Goal: Download file/media

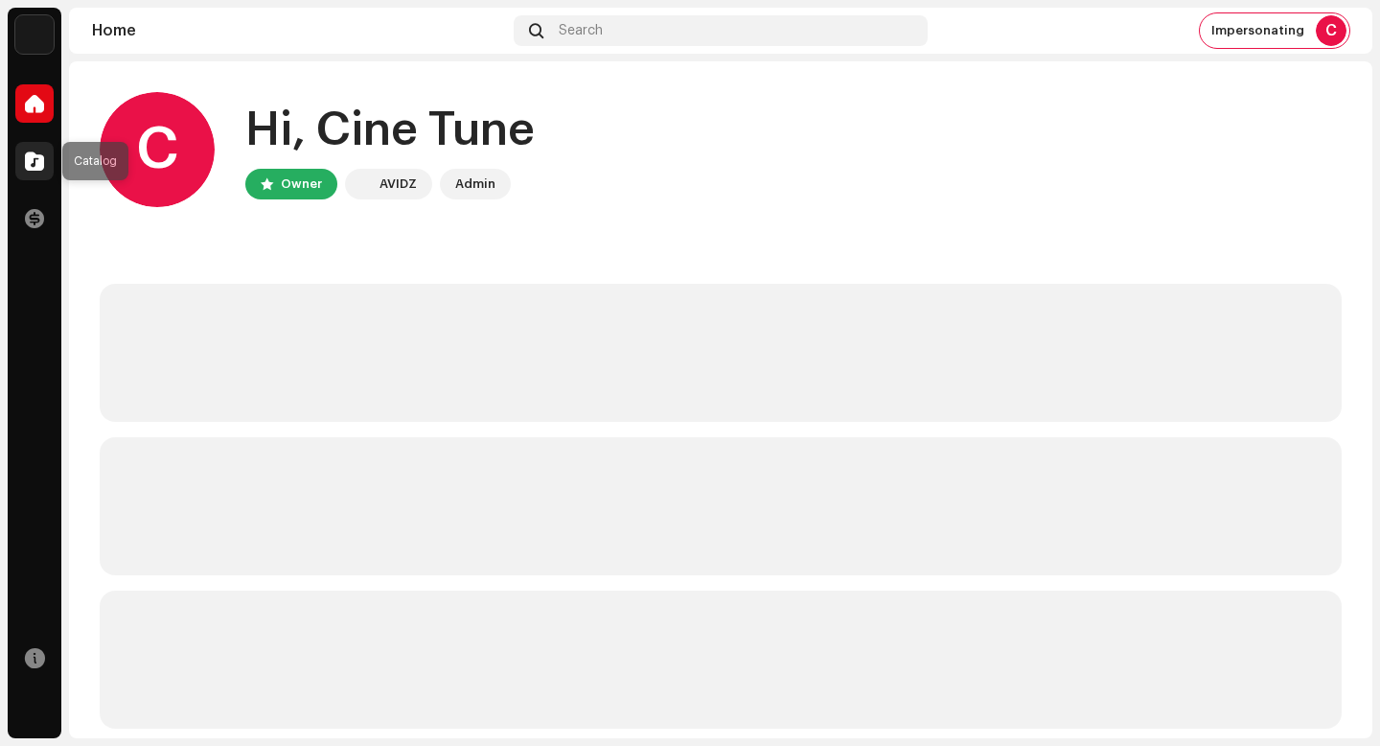
click at [50, 165] on div at bounding box center [34, 161] width 38 height 38
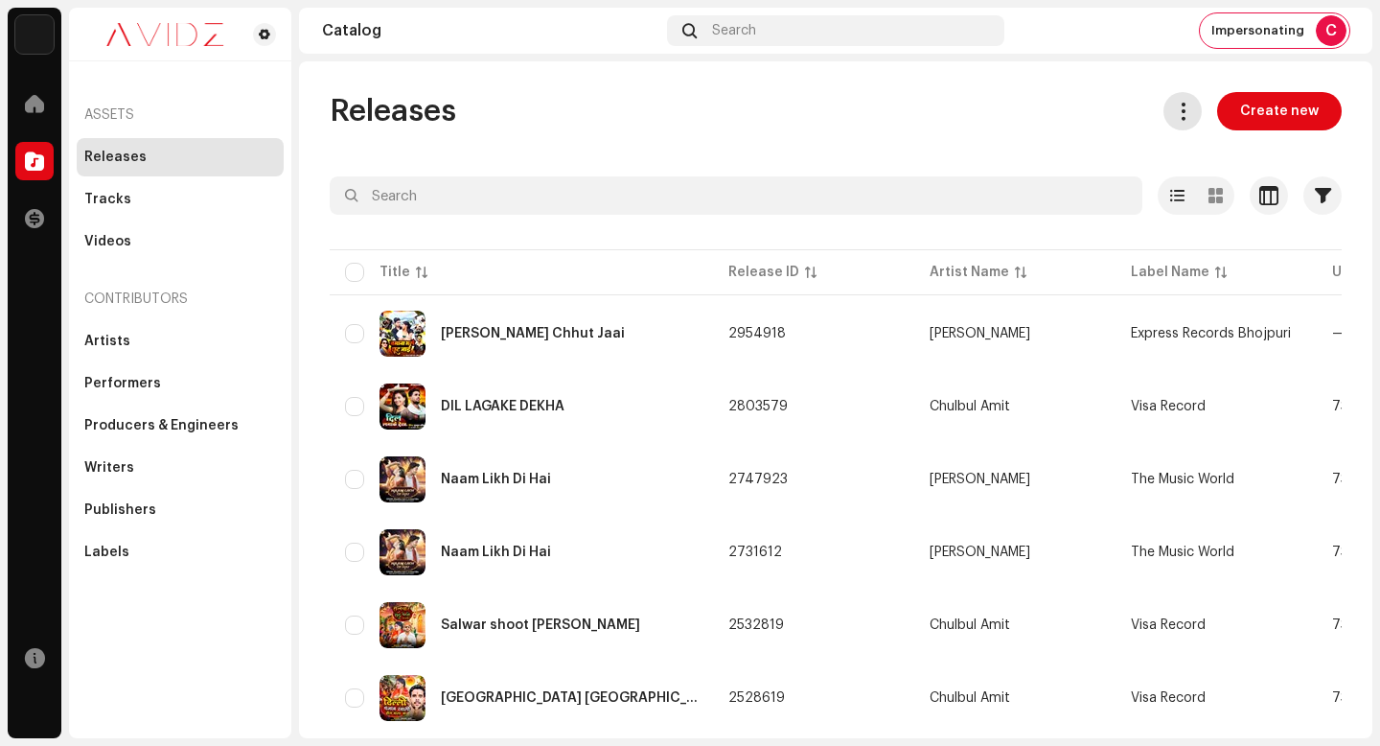
click at [1182, 103] on span at bounding box center [1183, 110] width 18 height 15
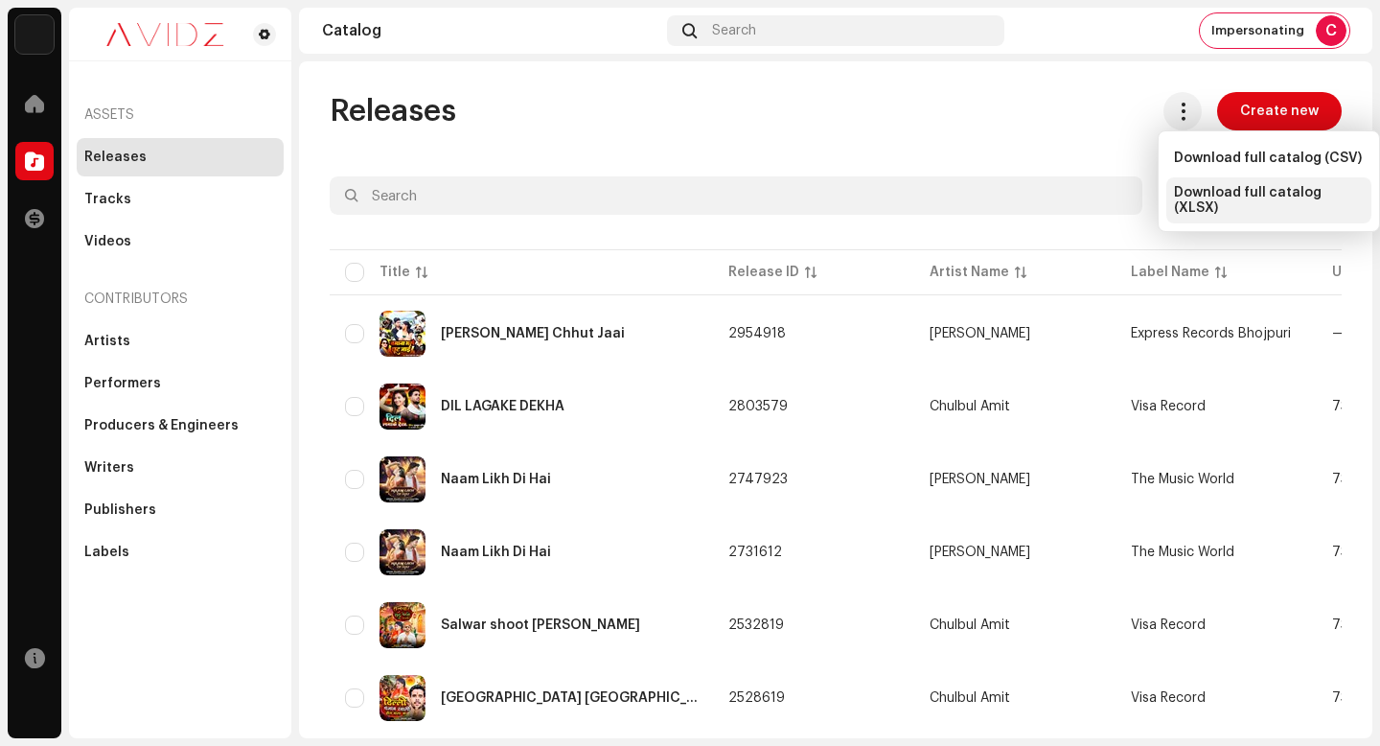
click at [1203, 207] on div "Download full catalog (XLSX)" at bounding box center [1268, 200] width 205 height 46
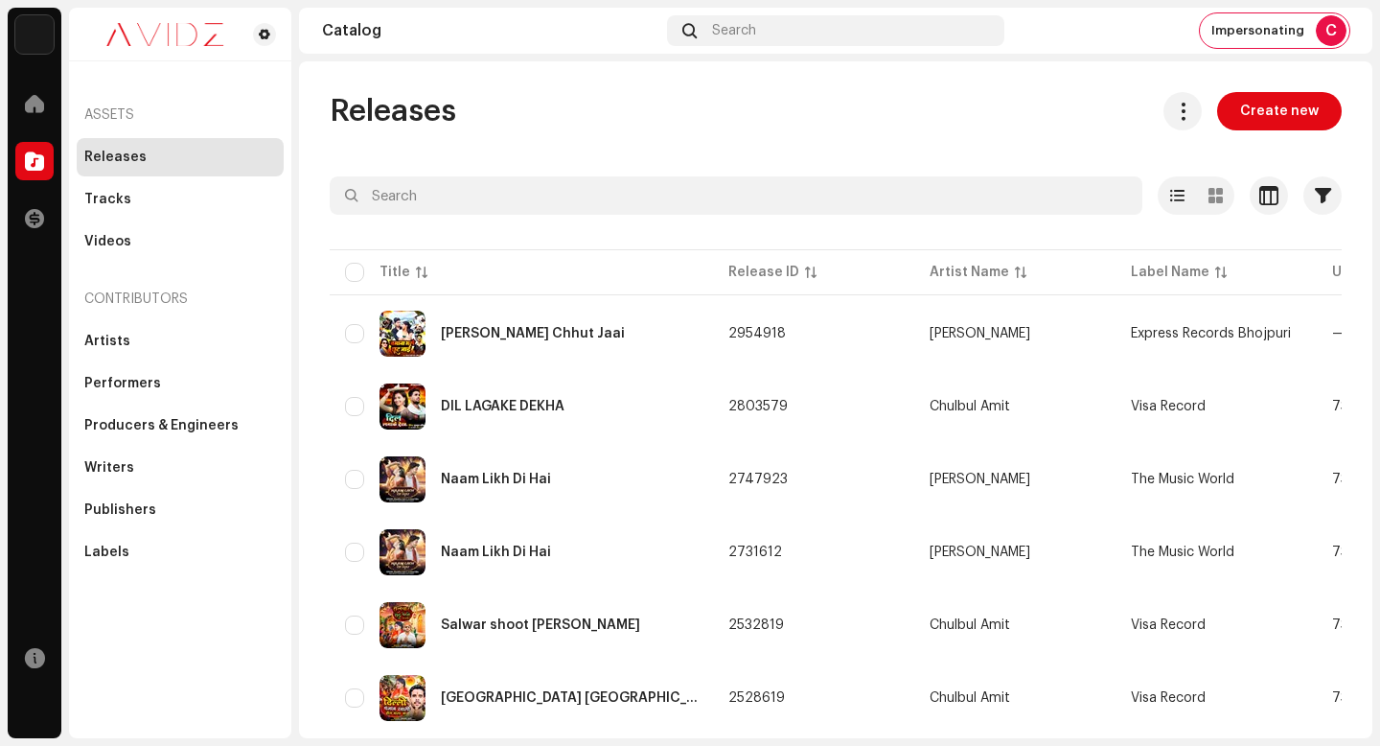
click at [1323, 31] on div "C" at bounding box center [1331, 30] width 31 height 31
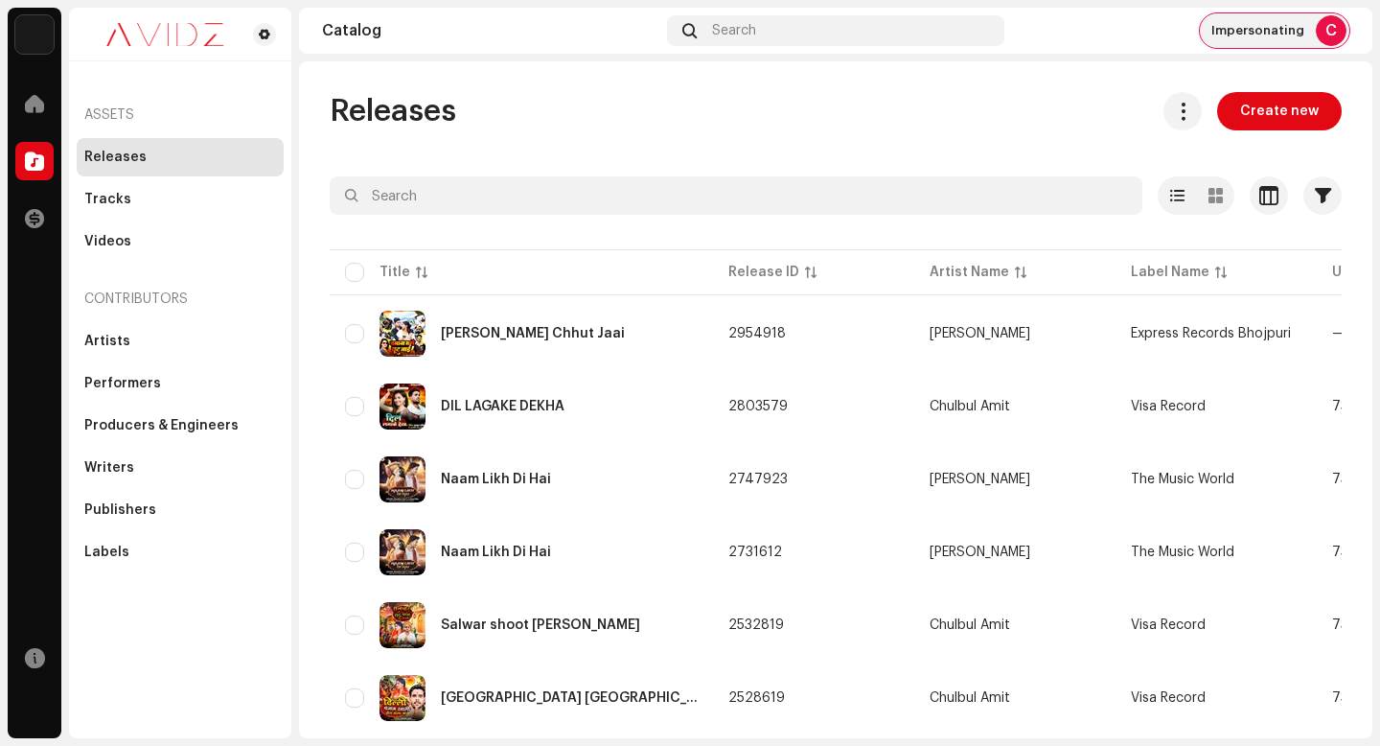
click at [1254, 34] on span "Impersonating" at bounding box center [1257, 30] width 93 height 15
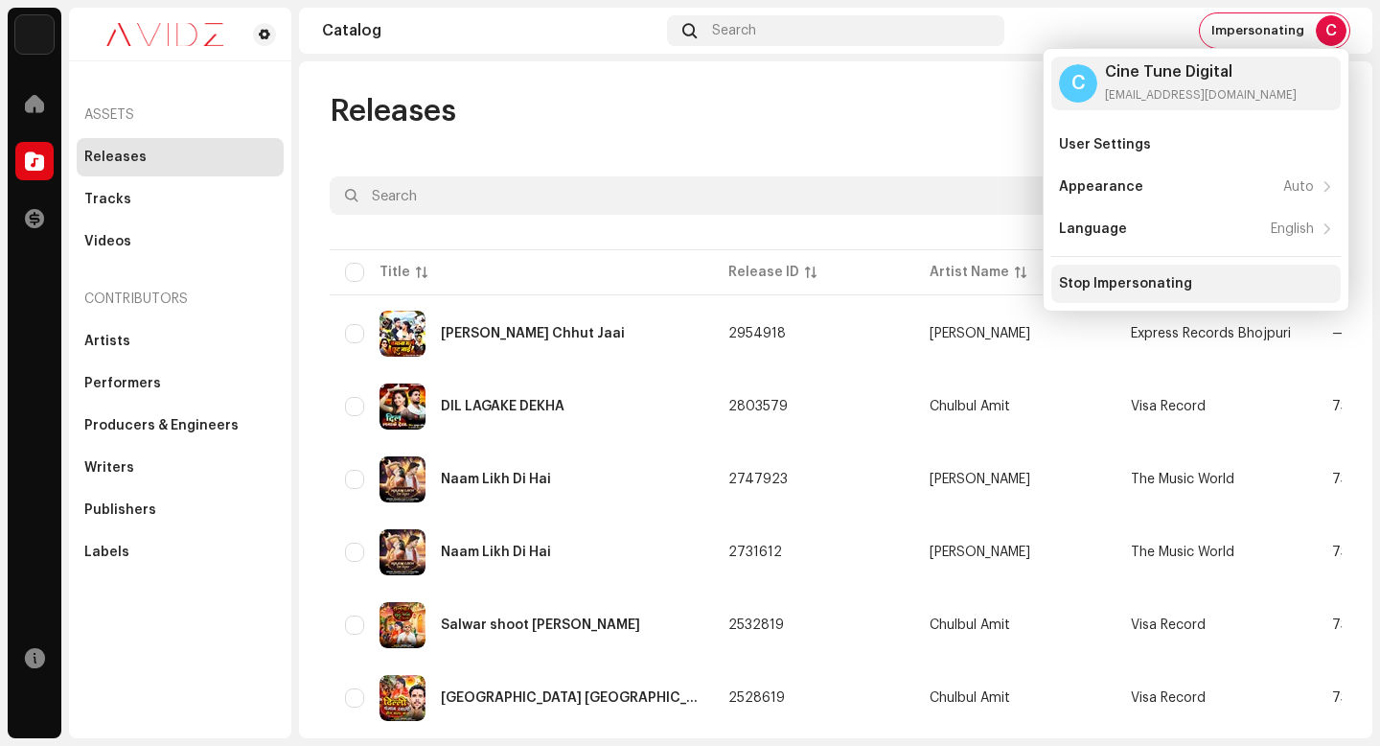
click at [1151, 290] on div "Stop Impersonating" at bounding box center [1125, 283] width 133 height 15
